Goal: Transaction & Acquisition: Purchase product/service

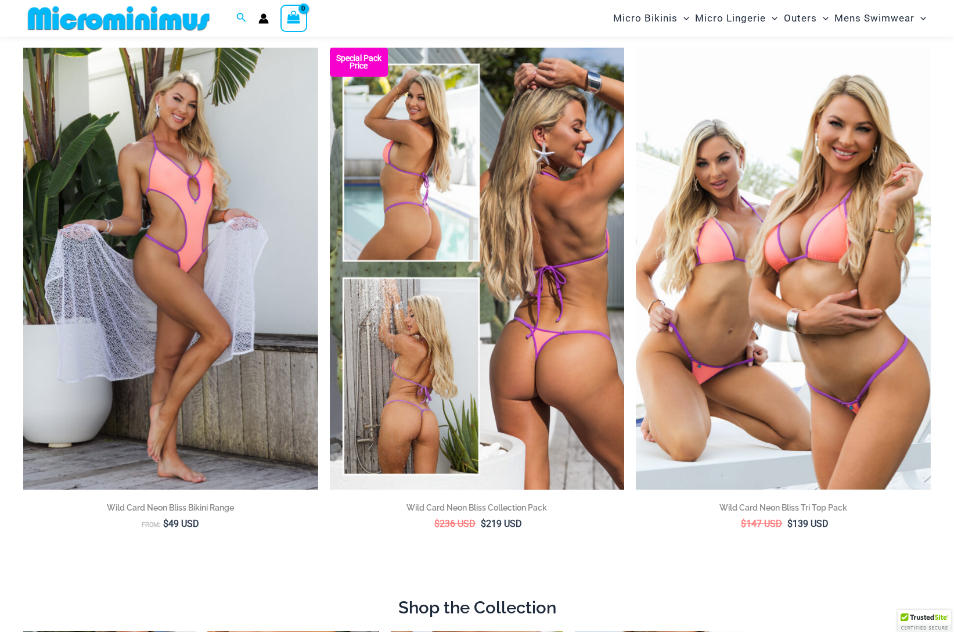
scroll to position [165, 0]
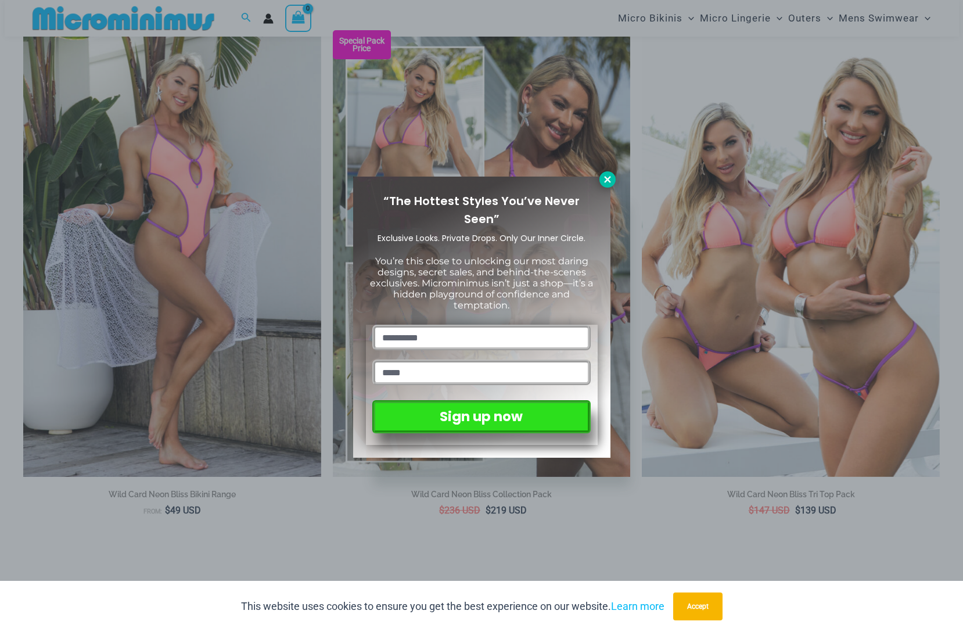
click at [604, 178] on icon at bounding box center [607, 179] width 10 height 10
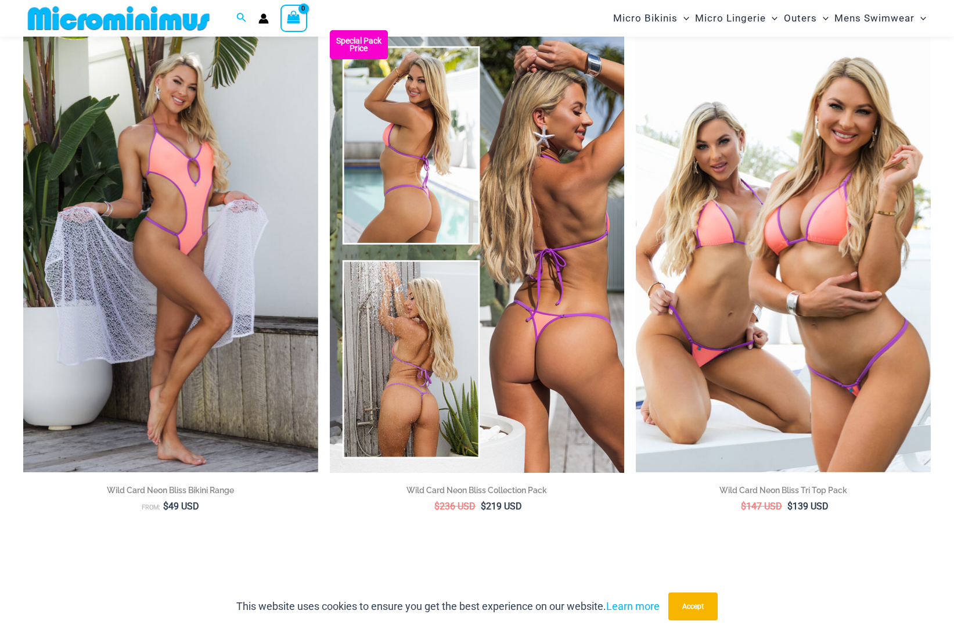
click at [418, 326] on img at bounding box center [477, 251] width 295 height 442
click at [432, 308] on img at bounding box center [477, 251] width 295 height 442
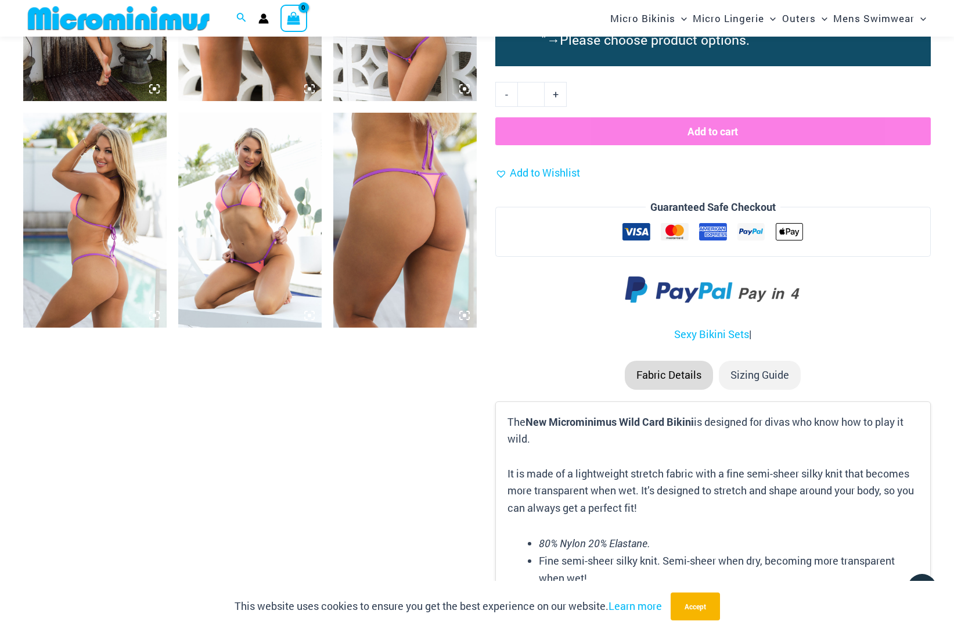
scroll to position [1791, 0]
